Goal: Check status: Check status

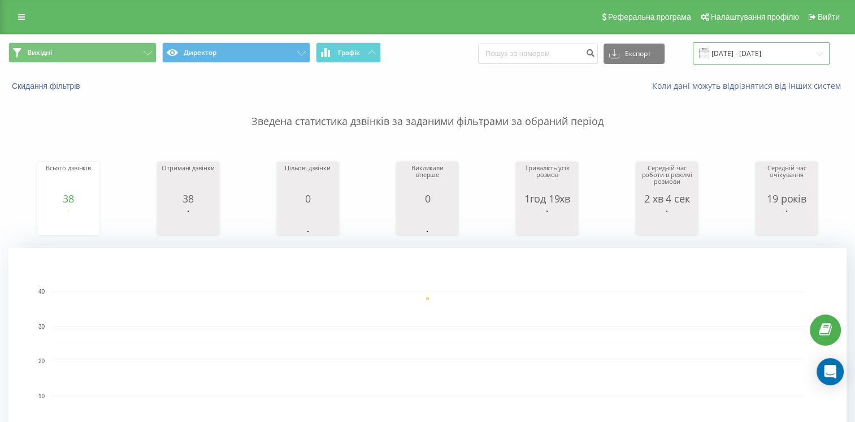
click at [775, 54] on input "[DATE] - [DATE]" at bounding box center [761, 53] width 137 height 22
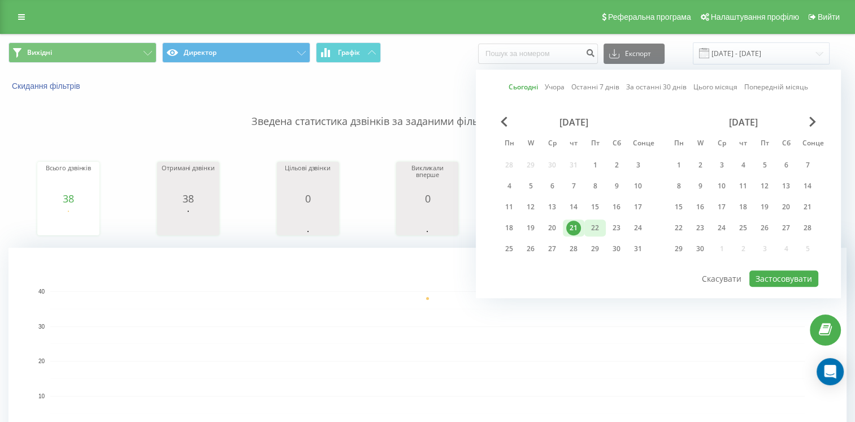
click at [591, 227] on div "22" at bounding box center [595, 228] width 15 height 15
click at [766, 275] on button "Застосовувати" at bounding box center [784, 278] width 69 height 16
type input "[DATE] - [DATE]"
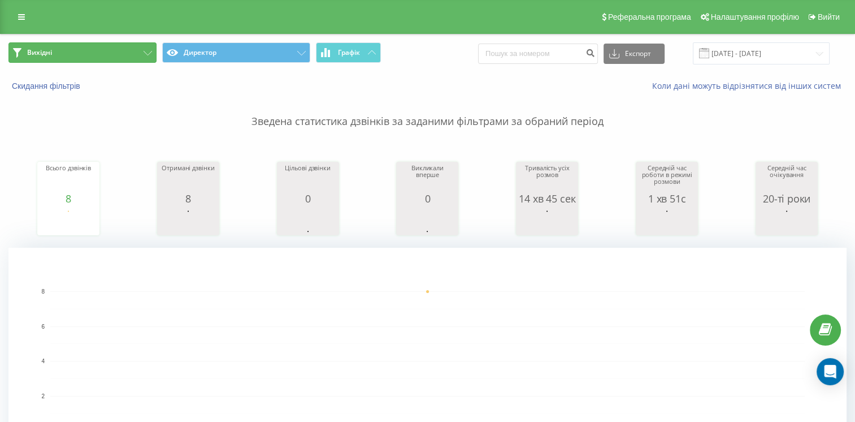
click at [75, 56] on button "Вихідні" at bounding box center [82, 52] width 148 height 20
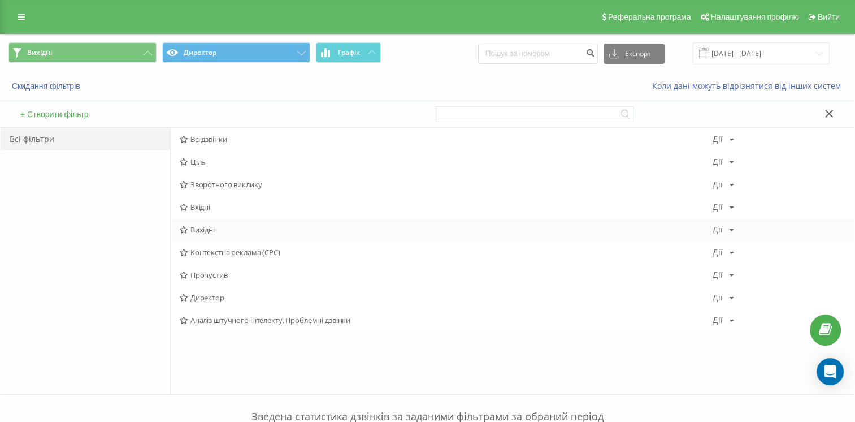
click at [213, 227] on font "Вихідні" at bounding box center [203, 230] width 24 height 8
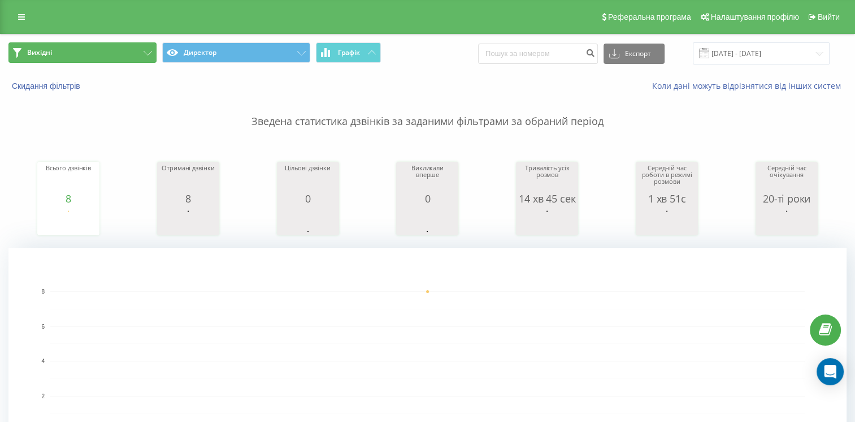
click at [96, 60] on button "Вихідні" at bounding box center [82, 52] width 148 height 20
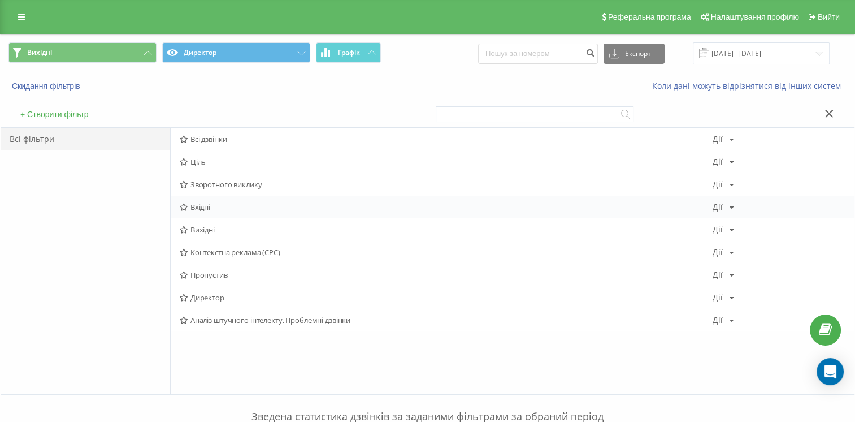
click at [215, 200] on div "Вхідні Дії Редактировать Копировать Удалить По умолчанию Поделиться" at bounding box center [513, 207] width 684 height 23
click at [215, 204] on span "Вхідні" at bounding box center [446, 207] width 533 height 8
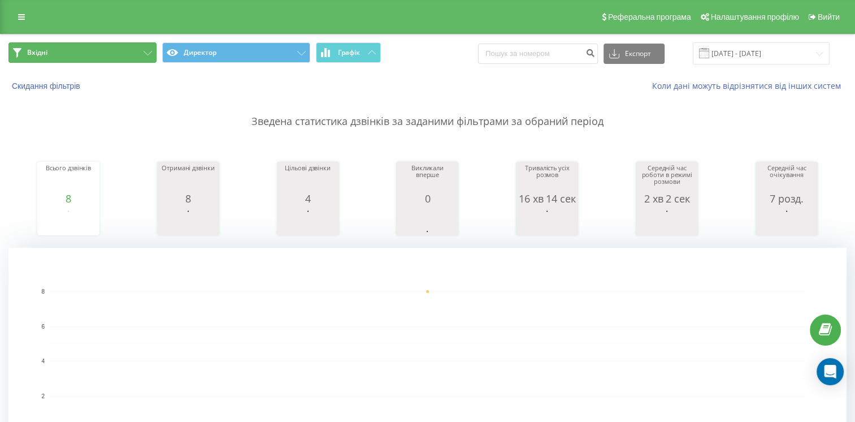
click at [89, 43] on button "Вхідні" at bounding box center [82, 52] width 148 height 20
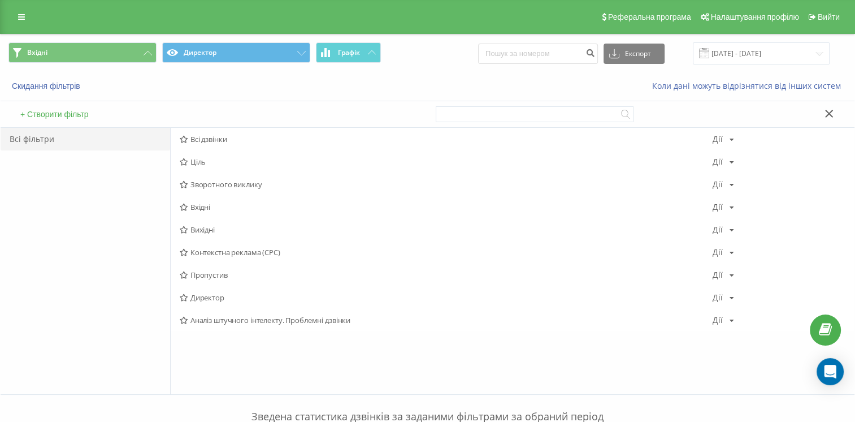
click at [228, 230] on span "Вихідні" at bounding box center [446, 230] width 533 height 8
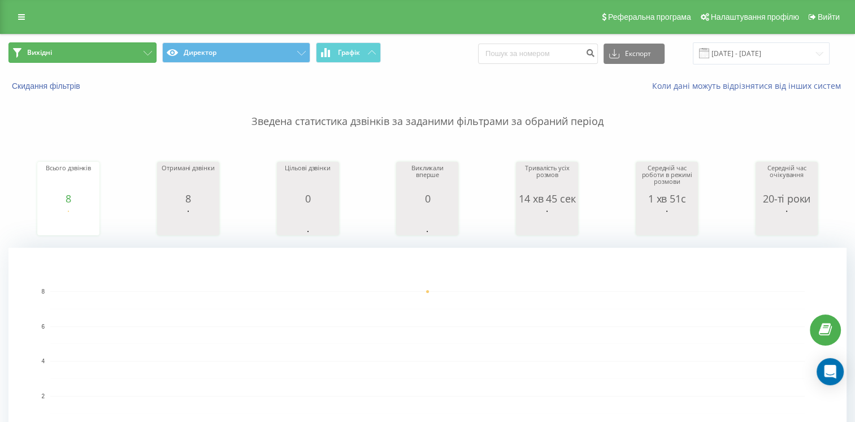
click at [119, 47] on button "Вихідні" at bounding box center [82, 52] width 148 height 20
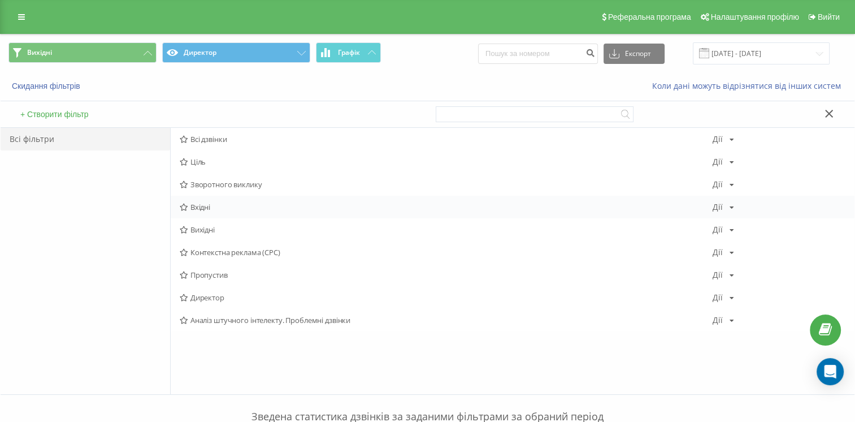
click at [203, 203] on font "Вхідні" at bounding box center [201, 207] width 20 height 8
